Goal: Contribute content

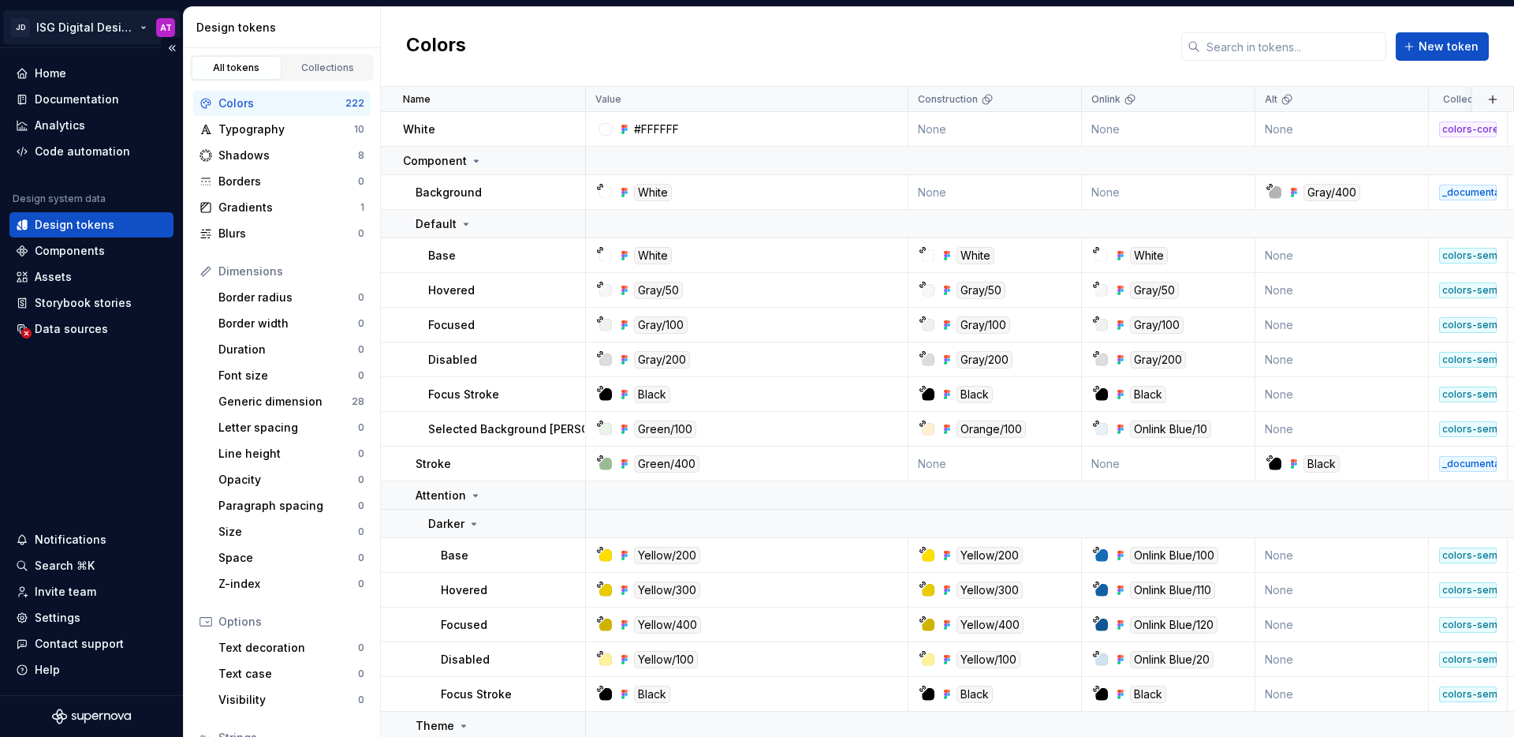
click at [143, 32] on html "JD ISG Digital Design System AT Home Documentation Analytics Code automation De…" at bounding box center [757, 368] width 1514 height 737
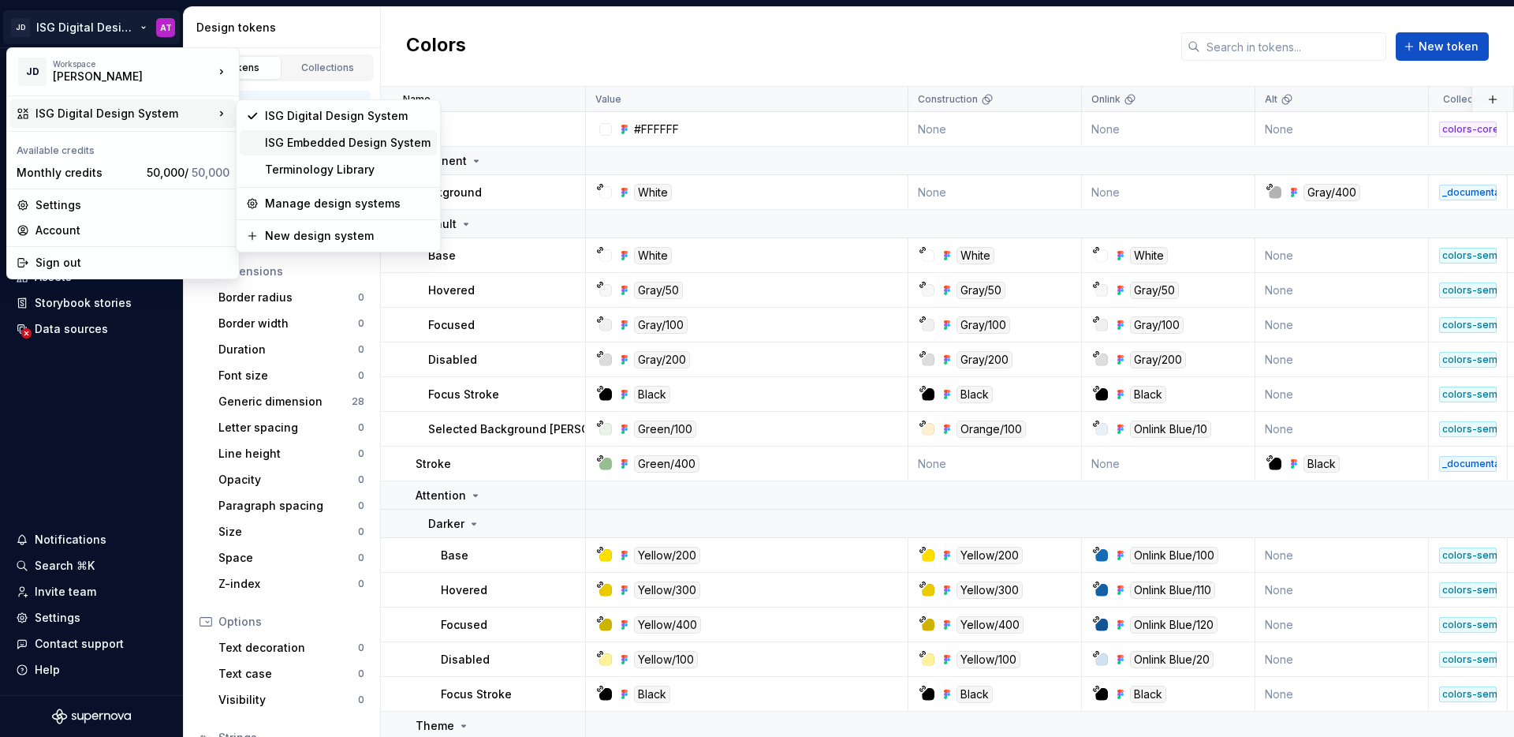
click at [319, 143] on div "ISG Embedded Design System" at bounding box center [348, 143] width 166 height 16
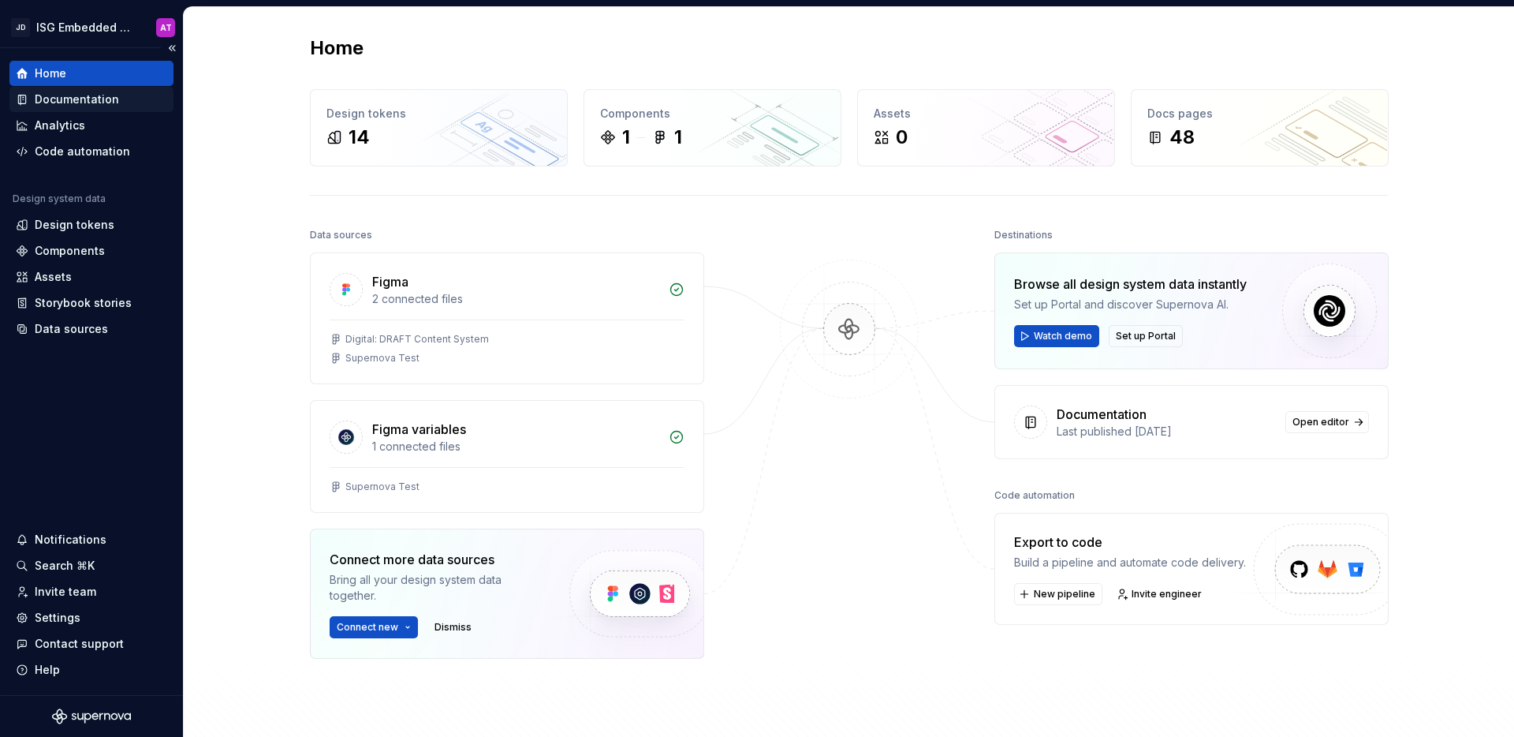
click at [109, 100] on div "Documentation" at bounding box center [77, 99] width 84 height 16
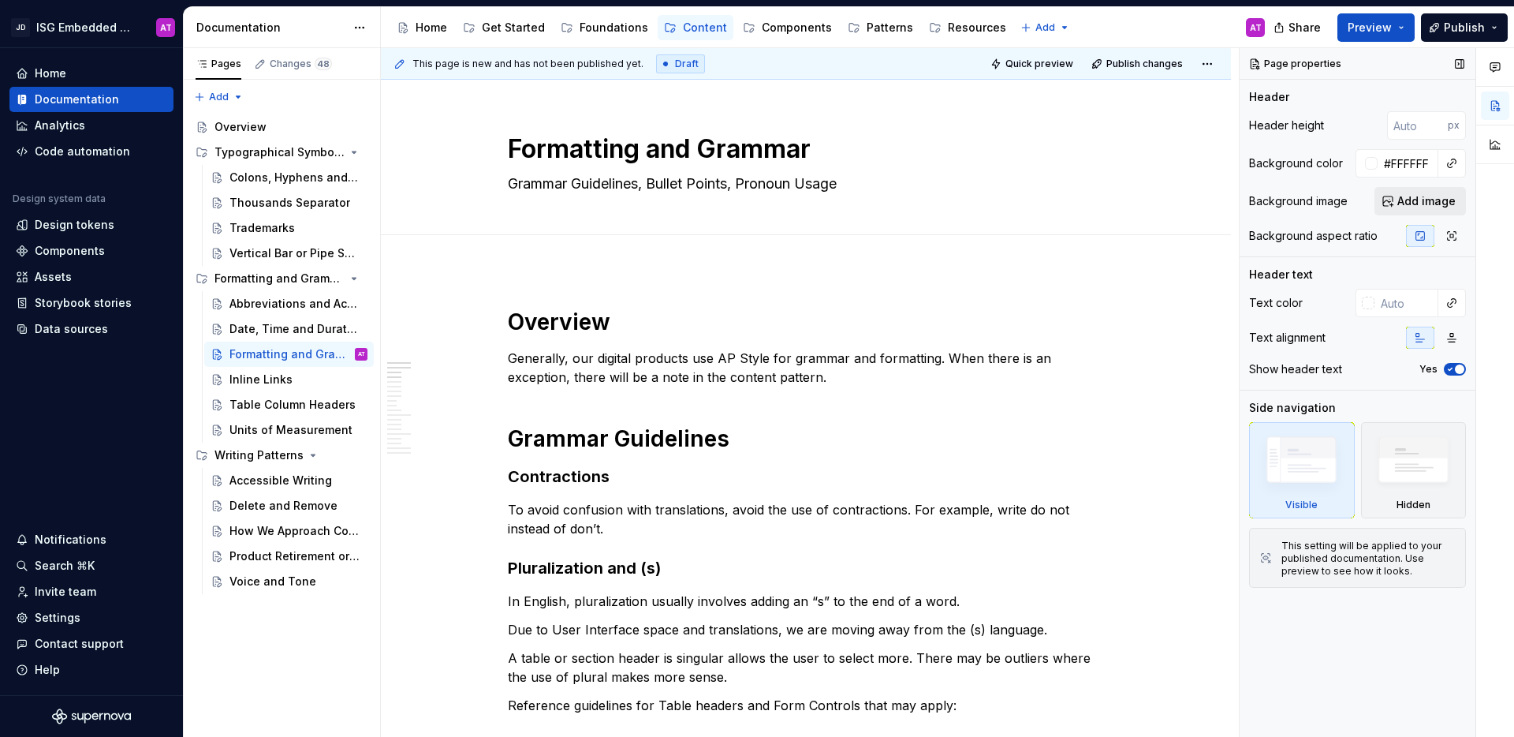
click at [1406, 202] on span "Add image" at bounding box center [1427, 201] width 58 height 16
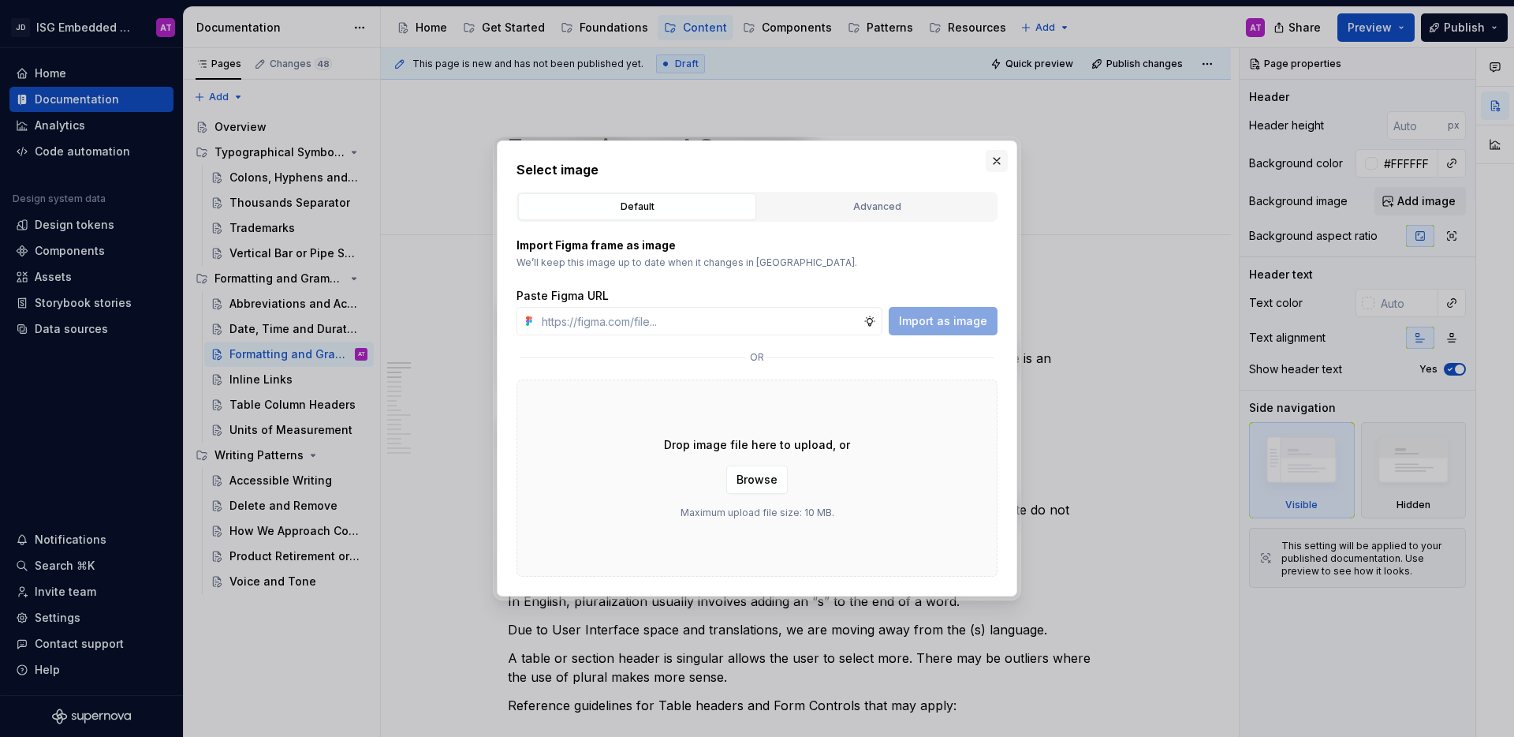
click at [1000, 166] on button "button" at bounding box center [997, 161] width 22 height 22
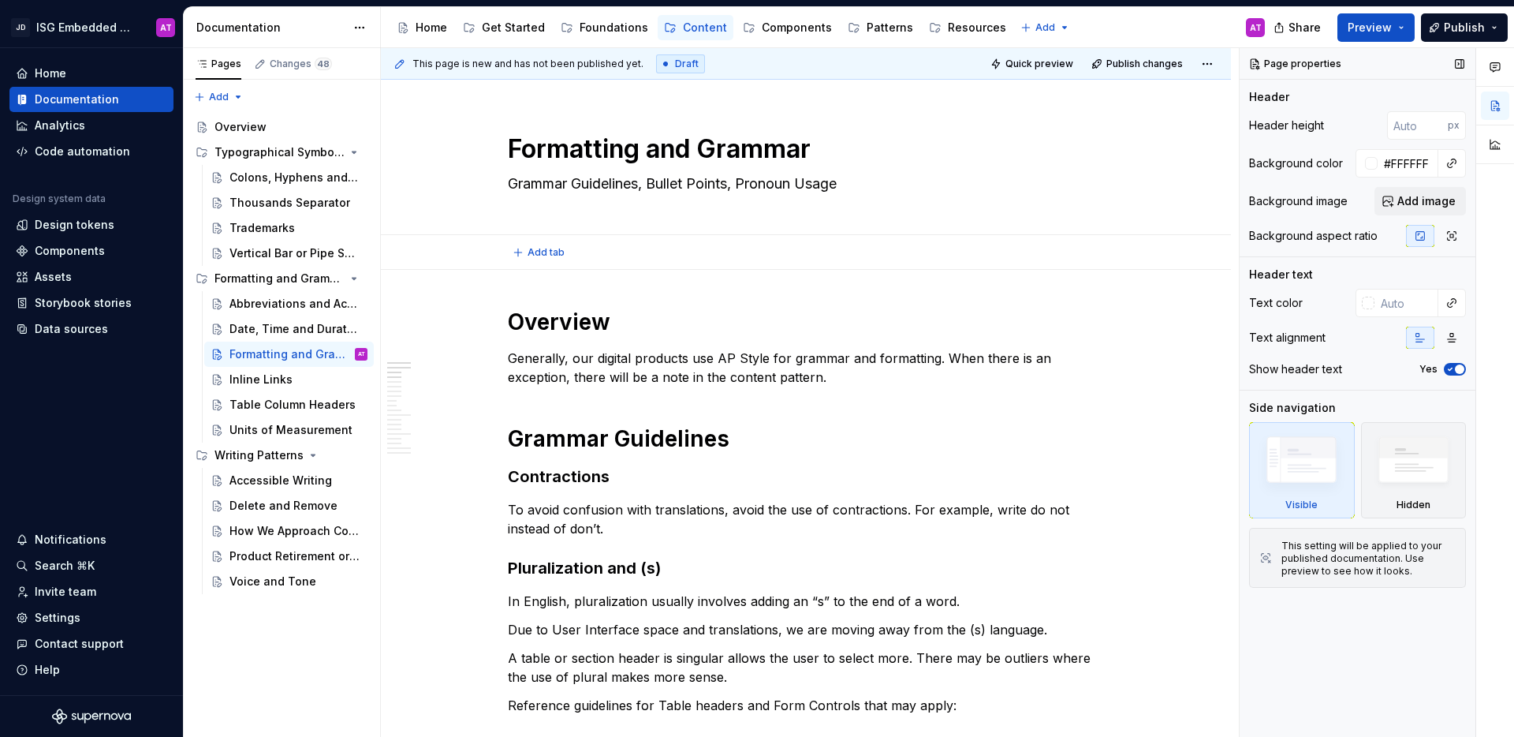
type textarea "*"
click at [1412, 169] on input "#FFFFFF" at bounding box center [1408, 163] width 61 height 28
paste input "367c2b"
type input "367c2b"
type textarea "*"
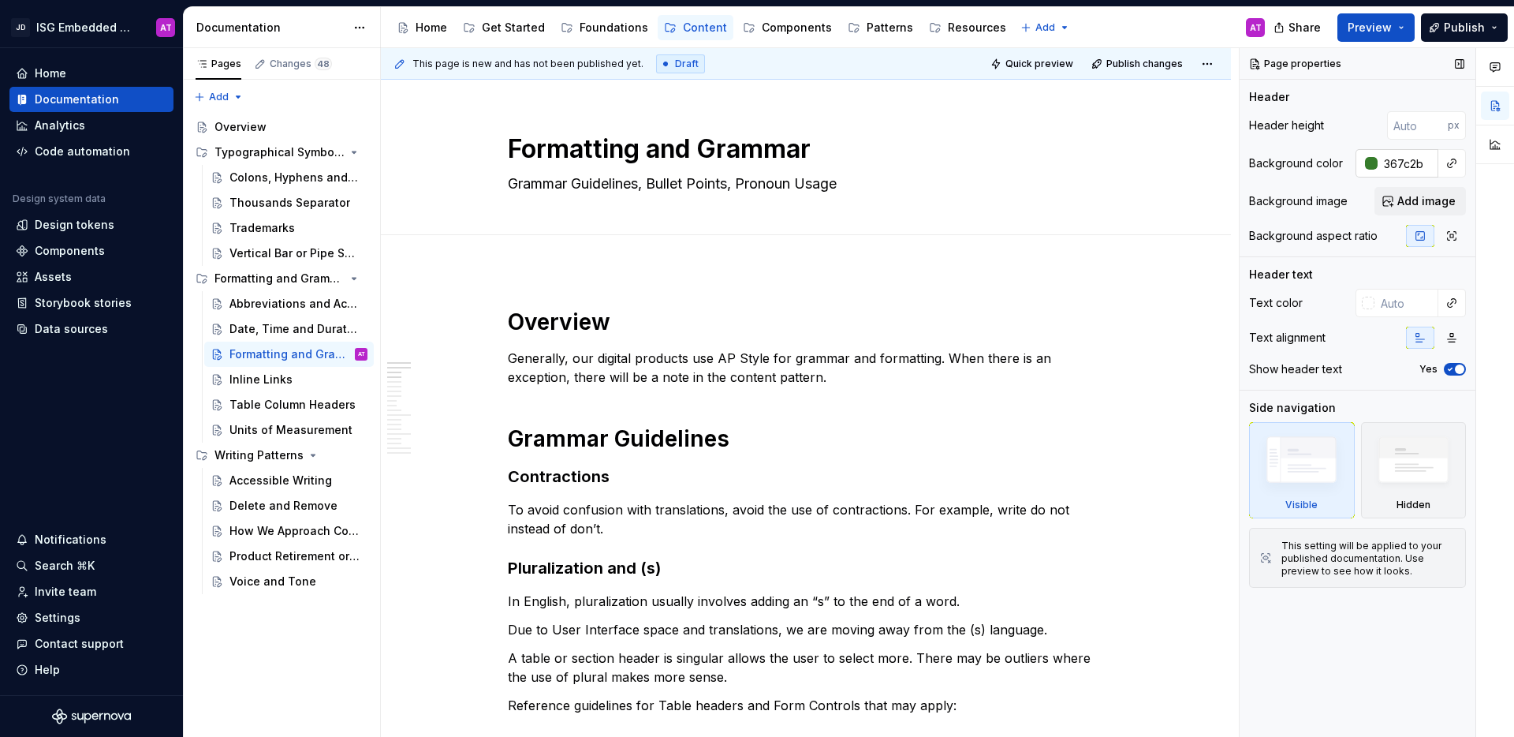
type input "#367C2B"
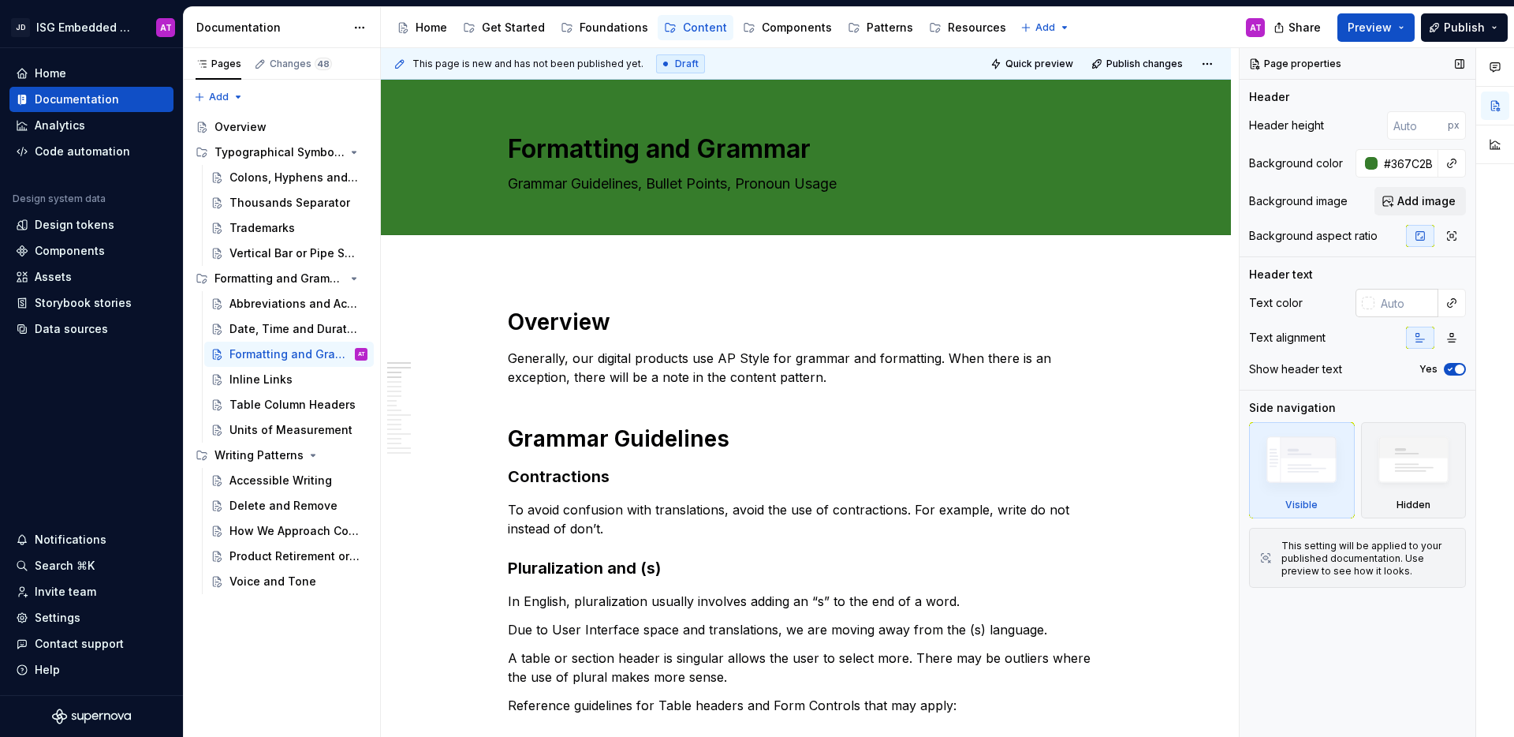
click at [1403, 304] on input "text" at bounding box center [1407, 303] width 64 height 28
click at [1368, 304] on div at bounding box center [1368, 303] width 13 height 13
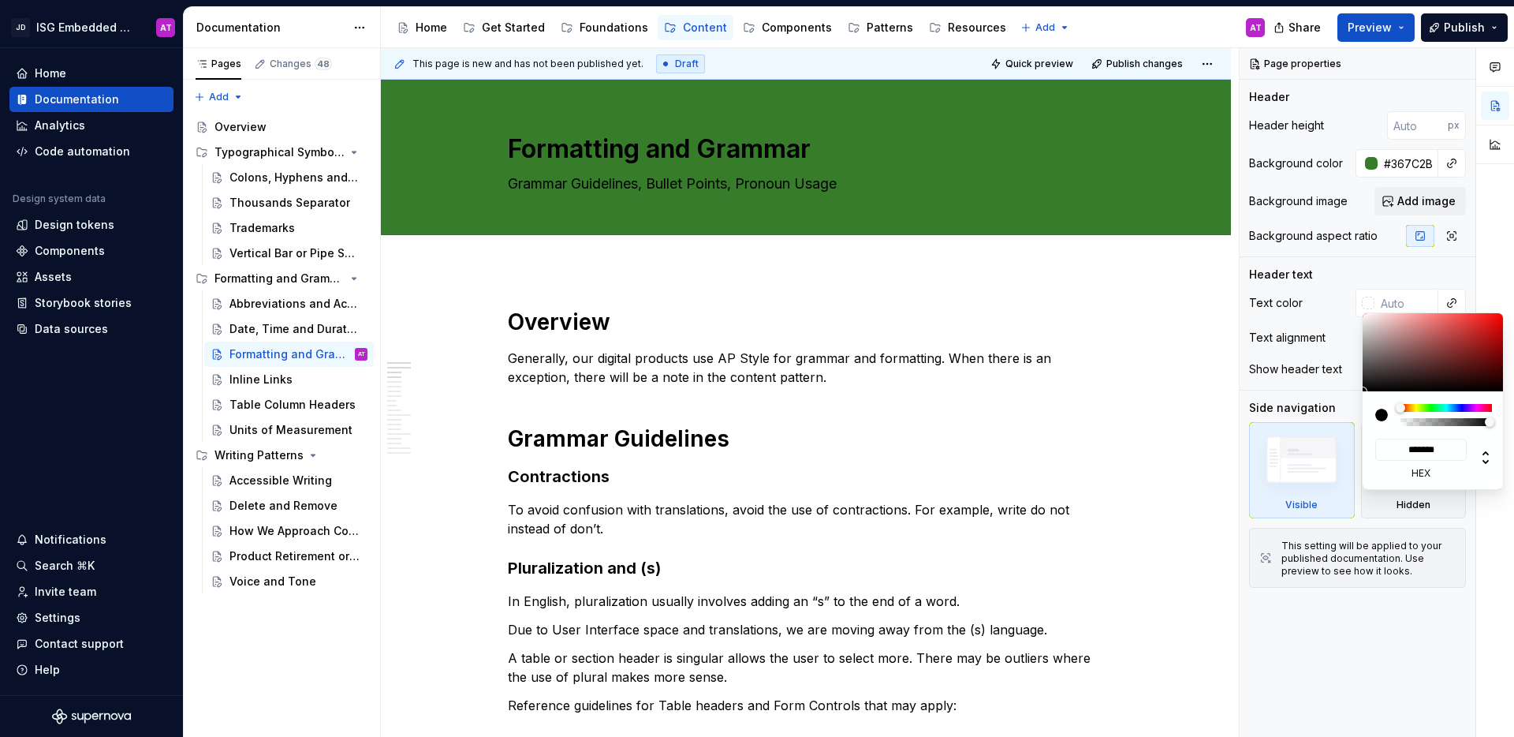
type textarea "*"
type input "#B7A2A2"
type input "*******"
type input "#BCA8A8"
type input "*******"
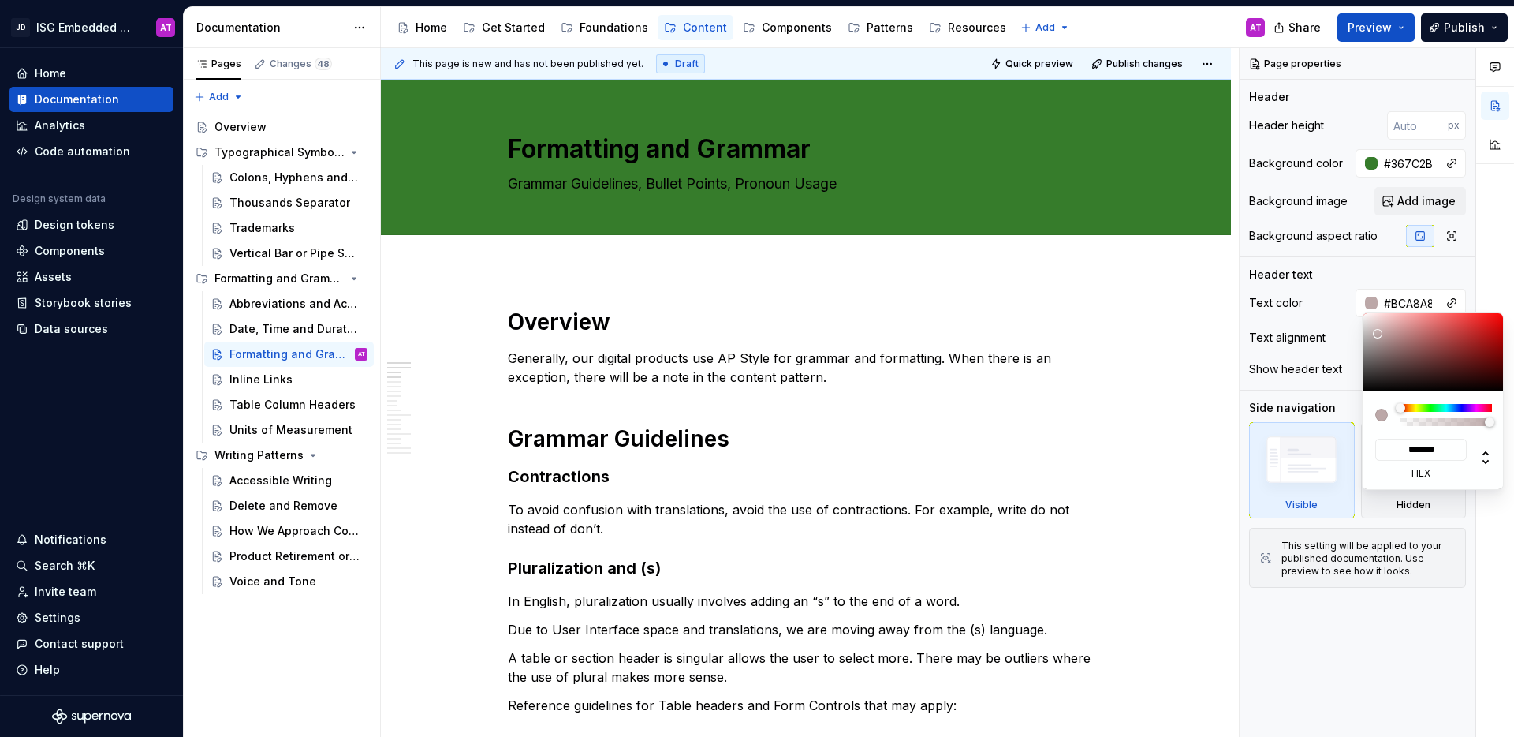
type input "#EAE6E6"
type input "*******"
type input "#FFFFFF"
type input "*******"
drag, startPoint x: 1379, startPoint y: 335, endPoint x: 1315, endPoint y: 288, distance: 79.5
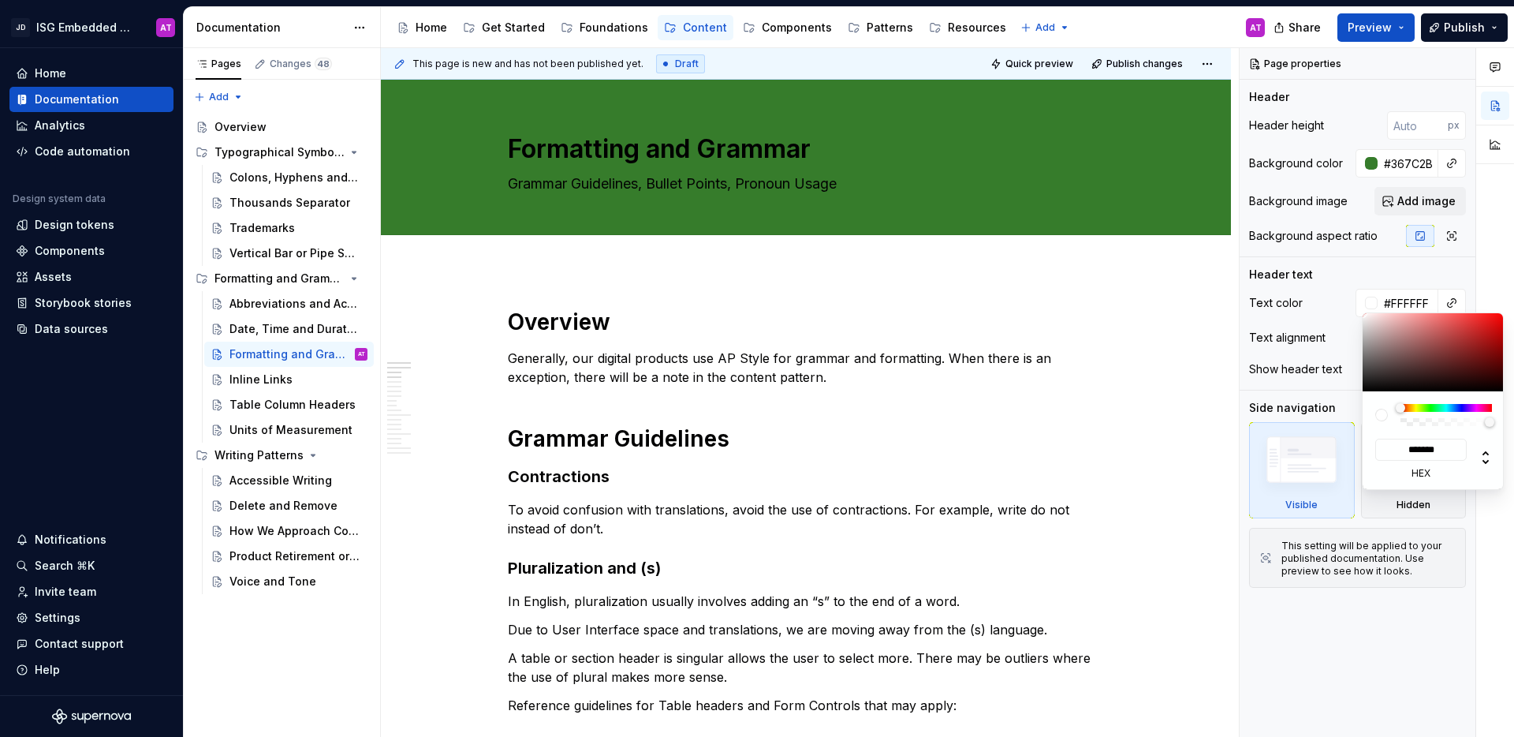
click at [1315, 288] on body "JD ISG Embedded Design System AT Home Documentation Analytics Code automation D…" at bounding box center [757, 368] width 1514 height 737
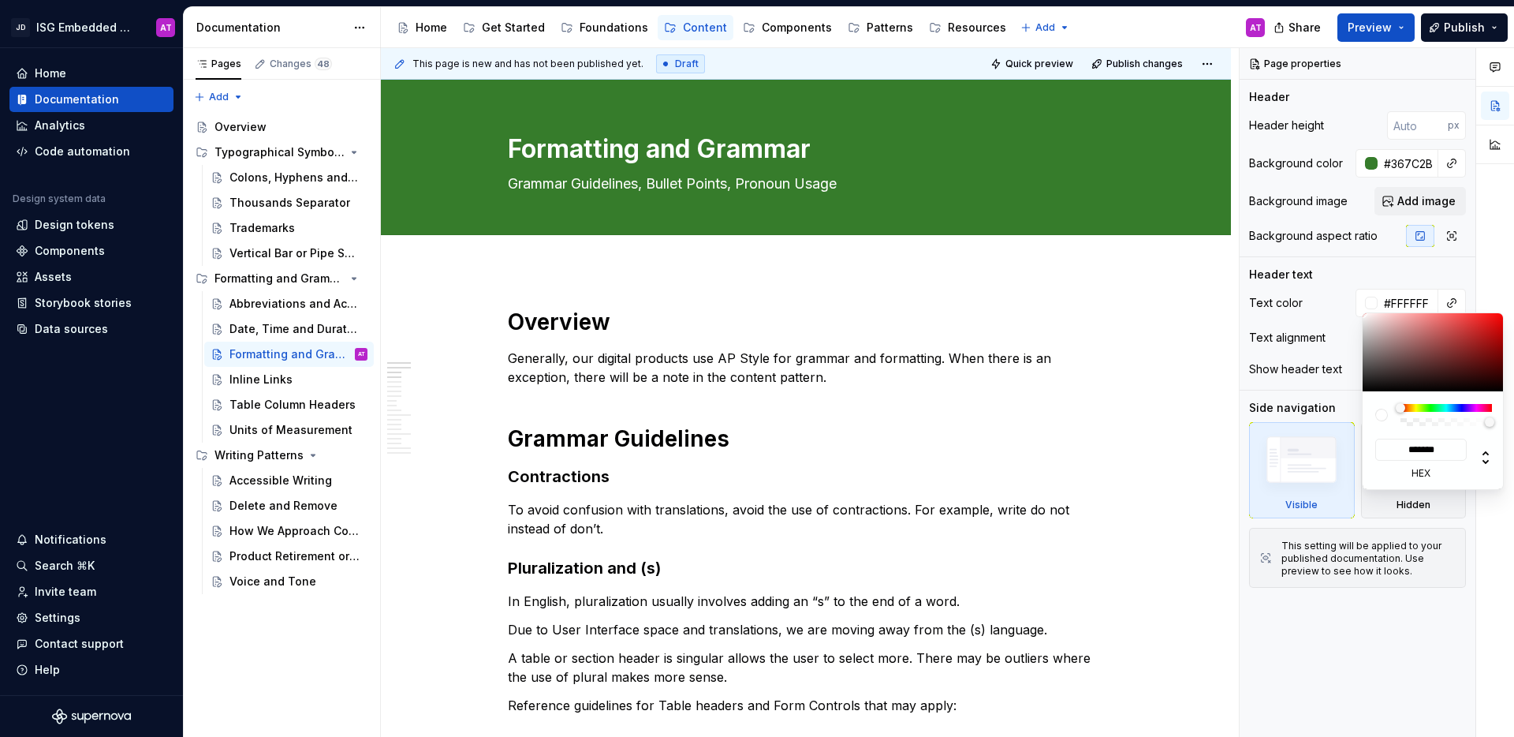
click at [1123, 338] on html "JD ISG Embedded Design System AT Home Documentation Analytics Code automation D…" at bounding box center [757, 368] width 1514 height 737
click at [1177, 377] on html "JD ISG Embedded Design System AT Home Documentation Analytics Code automation D…" at bounding box center [757, 368] width 1514 height 737
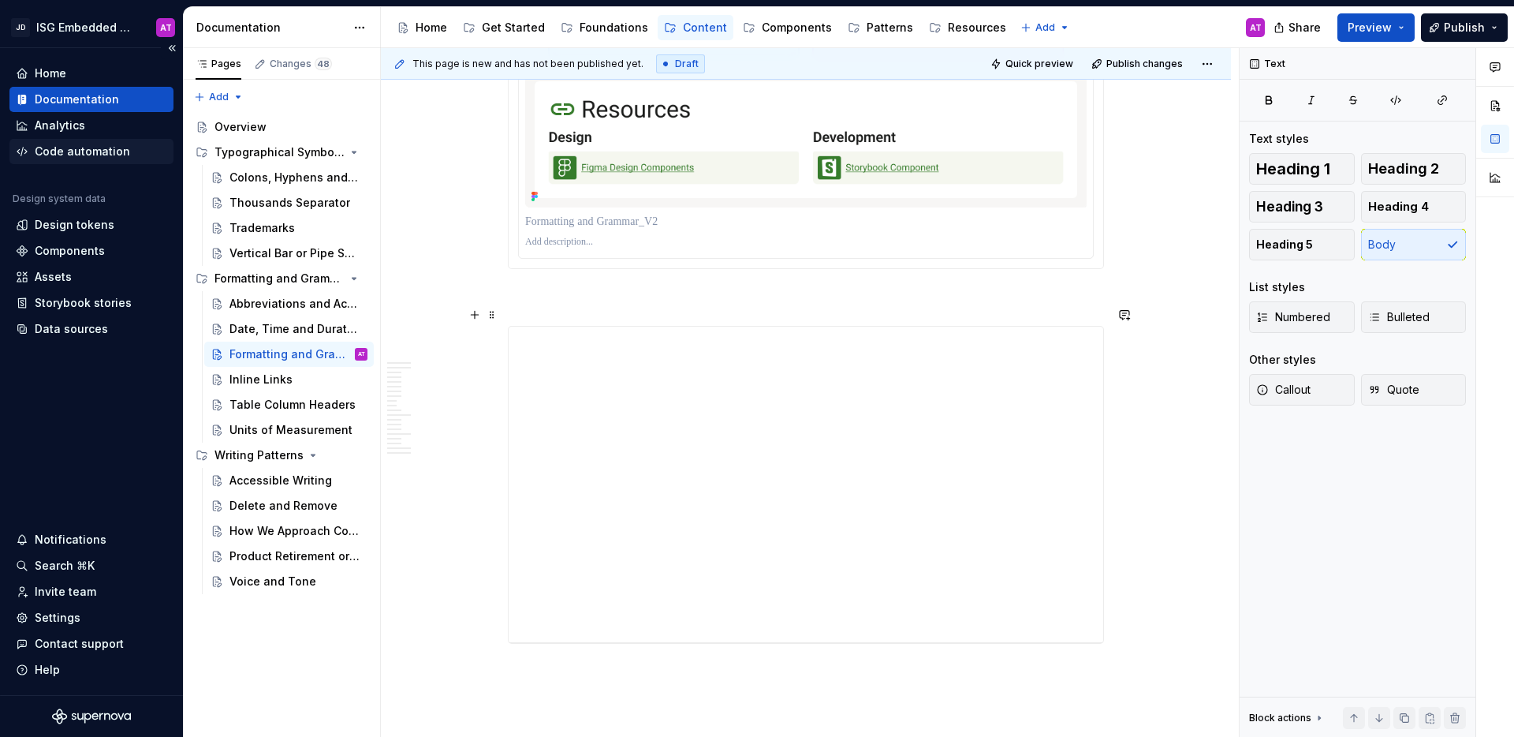
scroll to position [7387, 0]
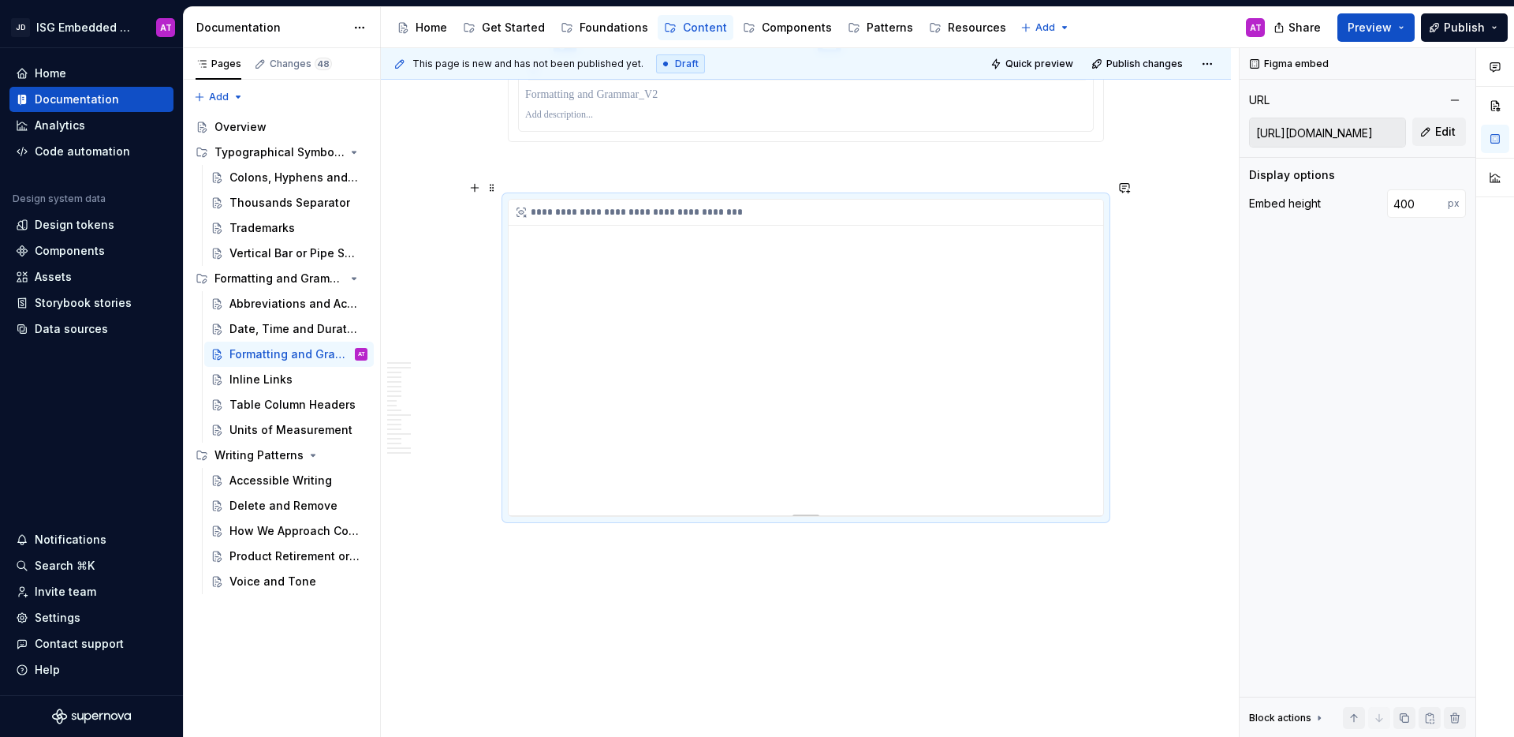
drag, startPoint x: 1095, startPoint y: 259, endPoint x: 1047, endPoint y: 297, distance: 61.7
click at [1098, 302] on div "**********" at bounding box center [806, 357] width 595 height 315
click at [493, 191] on span at bounding box center [492, 188] width 13 height 22
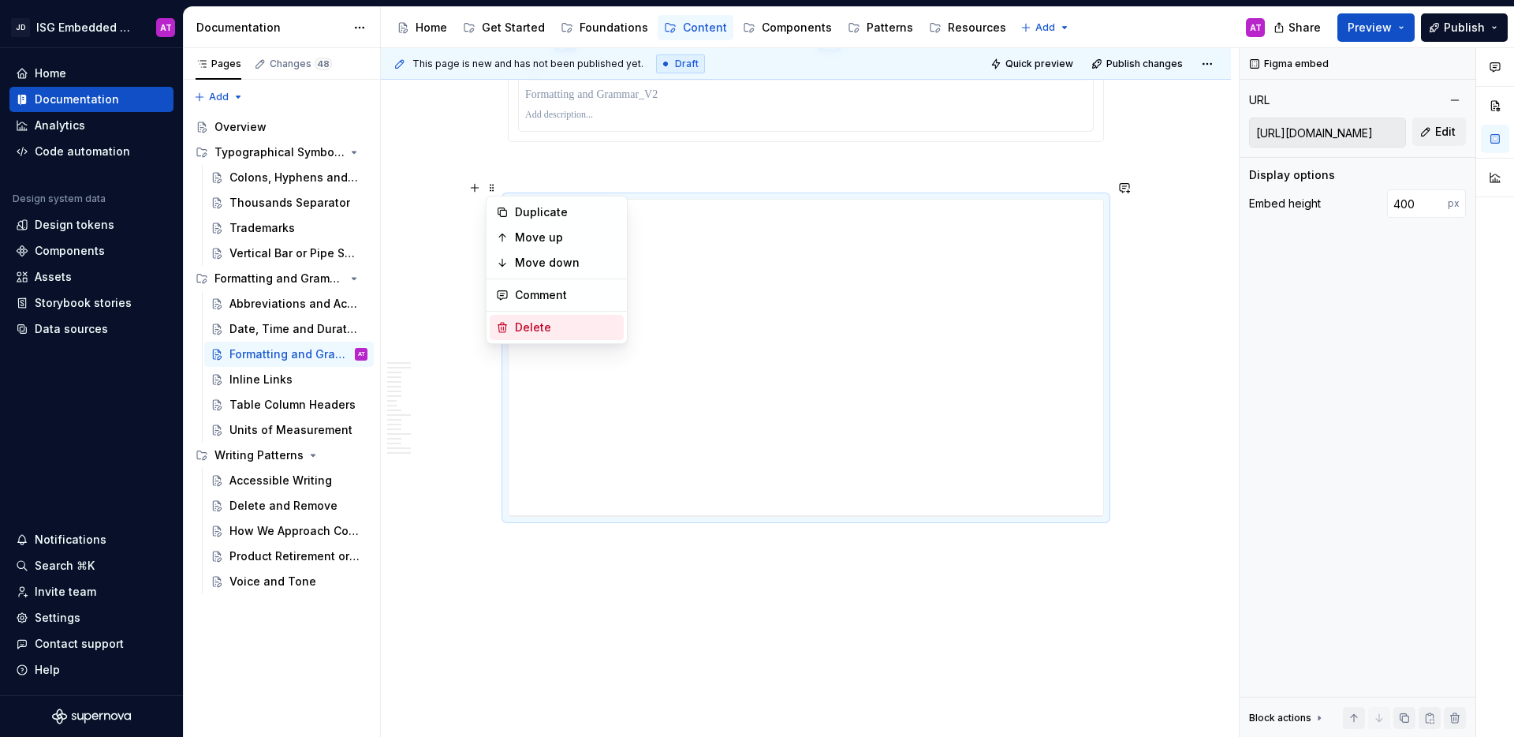
click at [515, 324] on div "Delete" at bounding box center [566, 327] width 103 height 16
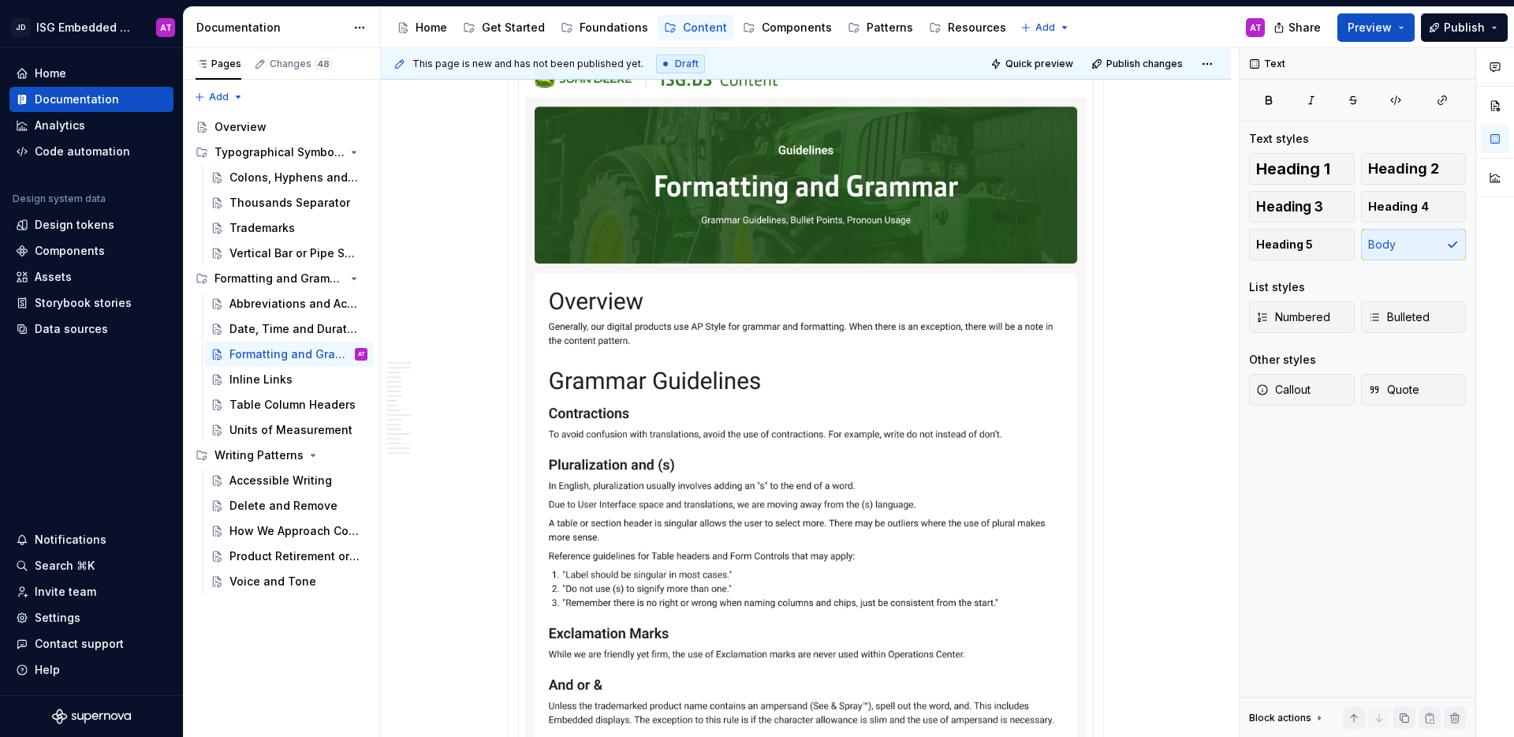
scroll to position [5066, 0]
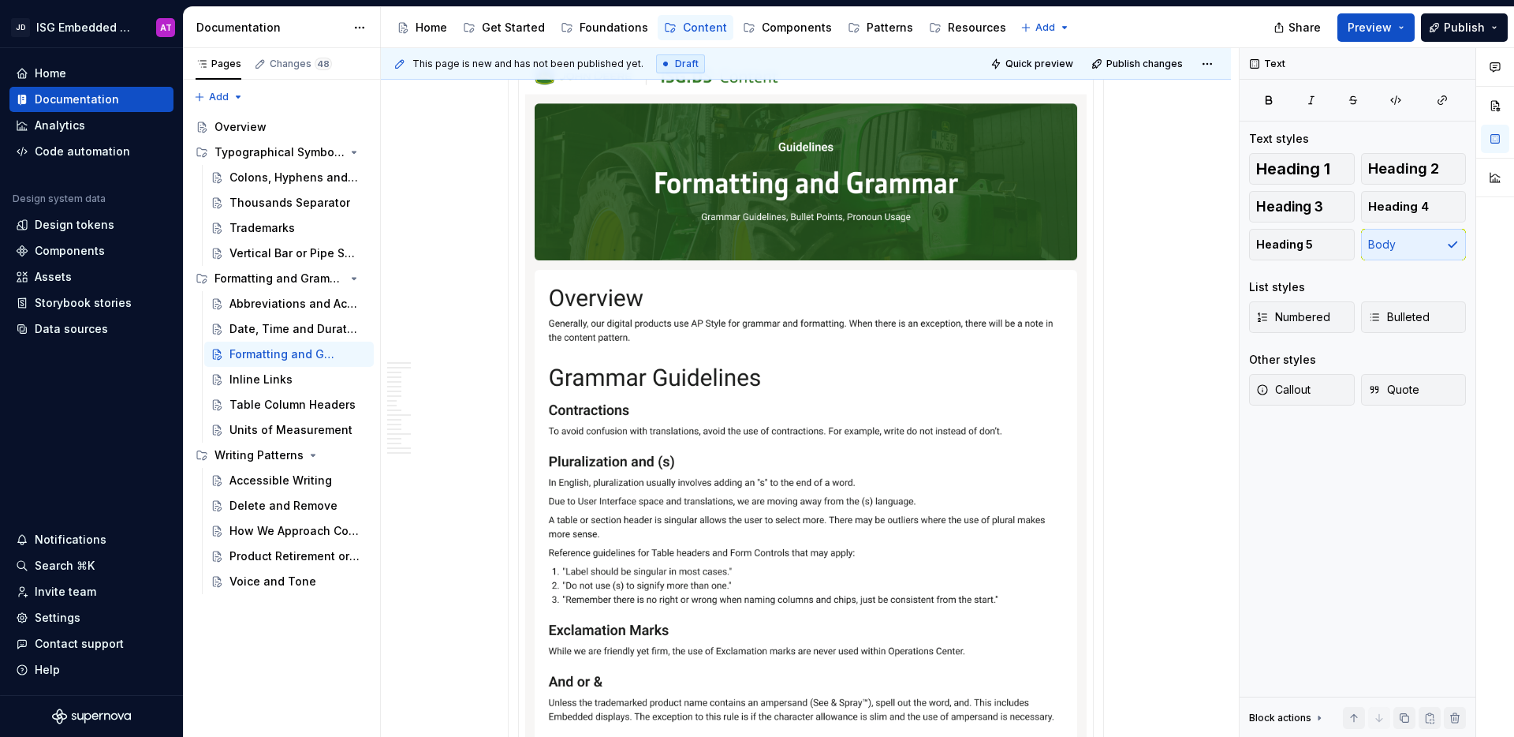
type textarea "*"
